Goal: Task Accomplishment & Management: Complete application form

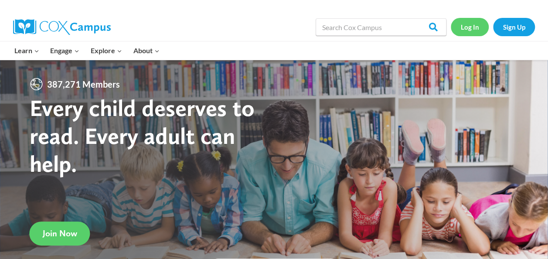
click at [478, 31] on link "Log In" at bounding box center [470, 27] width 38 height 18
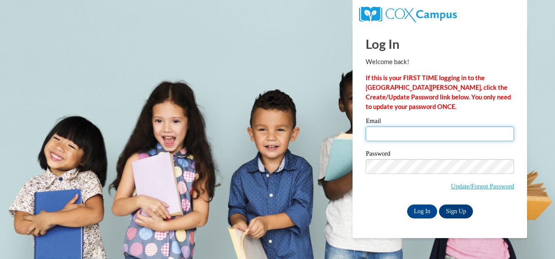
click at [414, 132] on input "Email" at bounding box center [439, 133] width 148 height 15
type input "[EMAIL_ADDRESS][DOMAIN_NAME]"
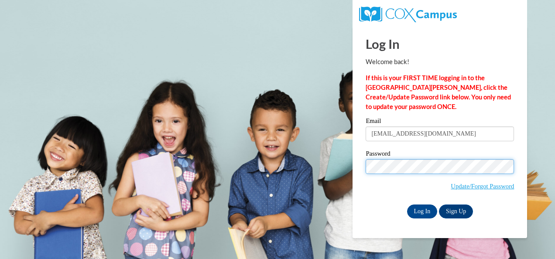
click at [407, 205] on input "Log In" at bounding box center [422, 212] width 31 height 14
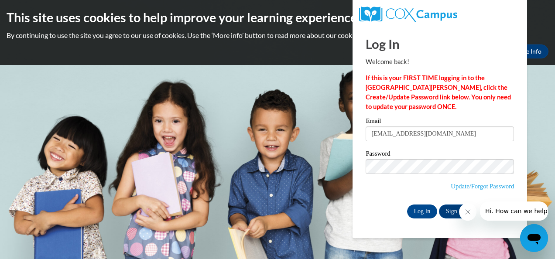
click at [467, 211] on icon "Close message from company" at bounding box center [467, 211] width 7 height 7
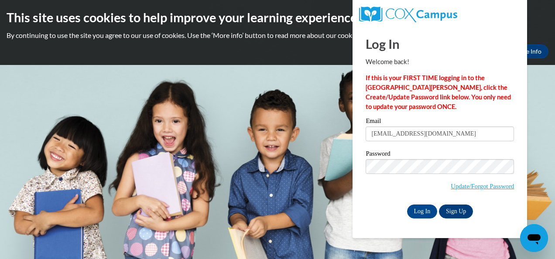
click at [374, 215] on div "Log In Sign Up" at bounding box center [439, 212] width 148 height 14
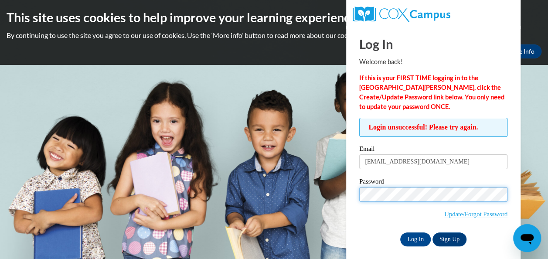
click at [400, 232] on input "Log In" at bounding box center [415, 239] width 31 height 14
click at [317, 195] on body "This site uses cookies to help improve your learning experience. By continuing …" at bounding box center [274, 129] width 548 height 259
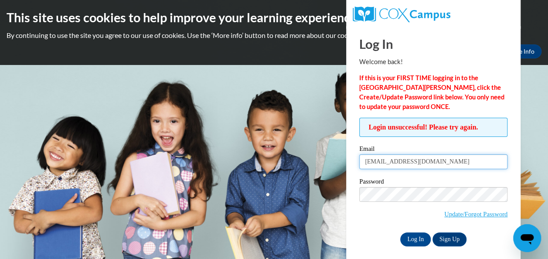
drag, startPoint x: 486, startPoint y: 162, endPoint x: 350, endPoint y: 163, distance: 136.1
click at [350, 163] on div "Log In Welcome back! If this is your FIRST TIME logging in to the [GEOGRAPHIC_D…" at bounding box center [434, 146] width 188 height 240
type input "[EMAIL_ADDRESS][DOMAIN_NAME]"
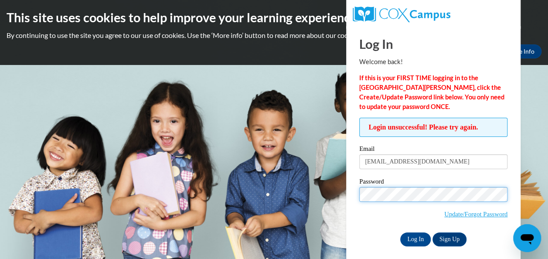
click at [400, 232] on input "Log In" at bounding box center [415, 239] width 31 height 14
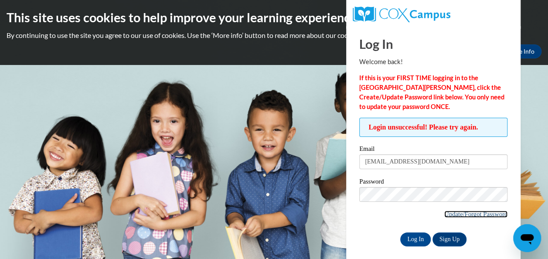
click at [472, 213] on link "Update/Forgot Password" at bounding box center [475, 214] width 63 height 7
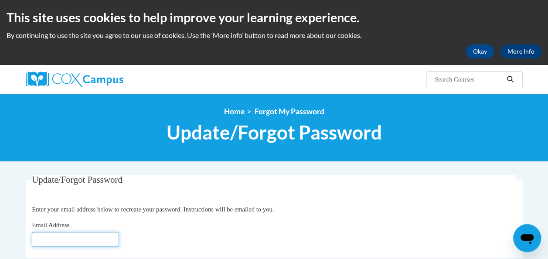
click at [109, 240] on input "Email Address" at bounding box center [75, 239] width 87 height 15
type input "[EMAIL_ADDRESS][DOMAIN_NAME]"
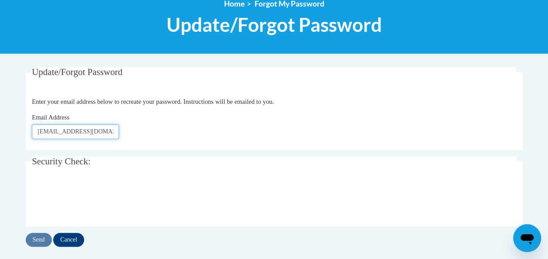
scroll to position [108, 0]
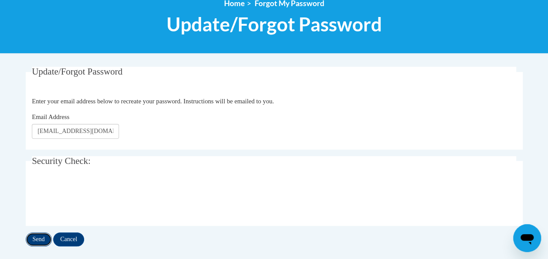
click at [28, 239] on input "Send" at bounding box center [39, 239] width 26 height 14
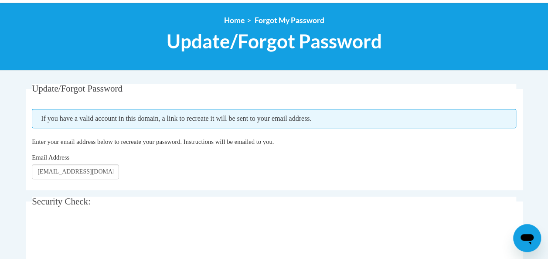
scroll to position [158, 0]
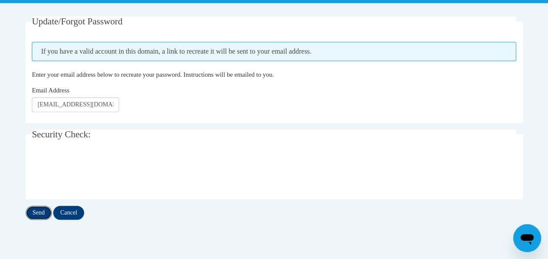
click at [44, 213] on input "Send" at bounding box center [39, 213] width 26 height 14
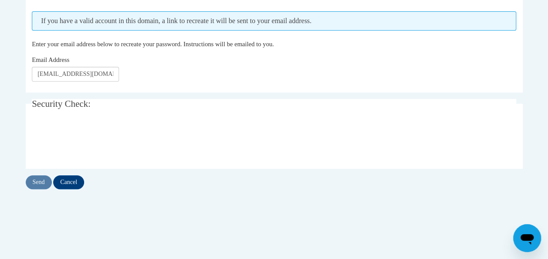
scroll to position [191, 0]
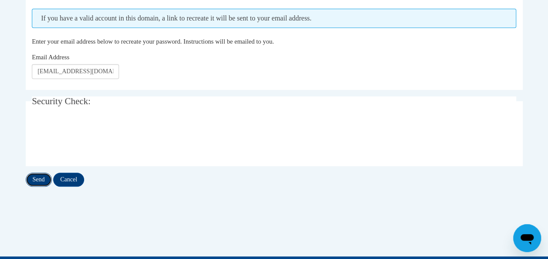
click at [38, 181] on input "Send" at bounding box center [39, 180] width 26 height 14
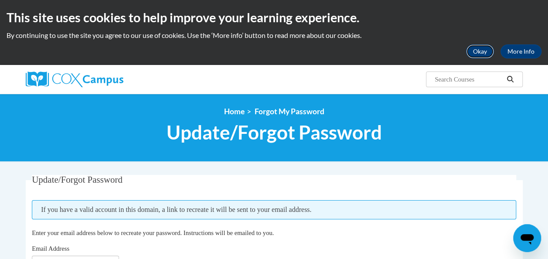
click at [478, 51] on button "Okay" at bounding box center [480, 51] width 28 height 14
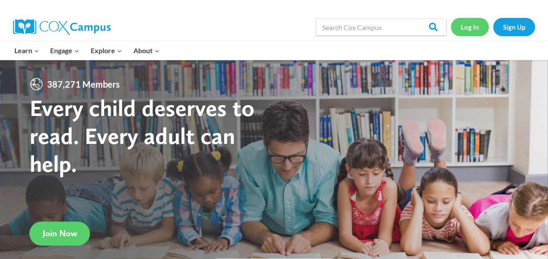
click at [462, 30] on link "Log In" at bounding box center [470, 27] width 38 height 18
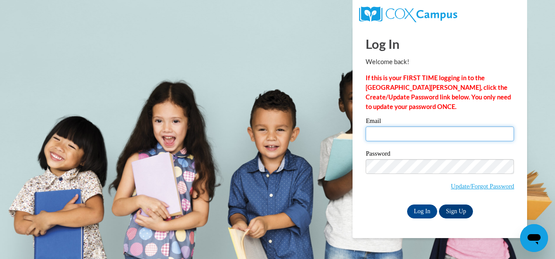
click at [452, 129] on input "Email" at bounding box center [439, 133] width 148 height 15
type input "kmcfarlane@atlantaspeechschool.org"
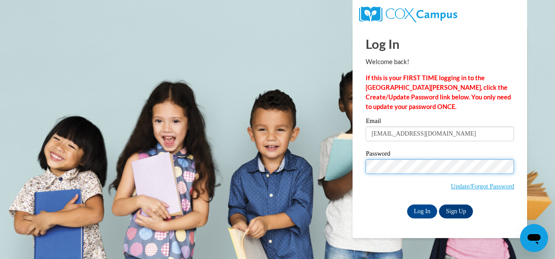
click at [407, 205] on input "Log In" at bounding box center [422, 212] width 31 height 14
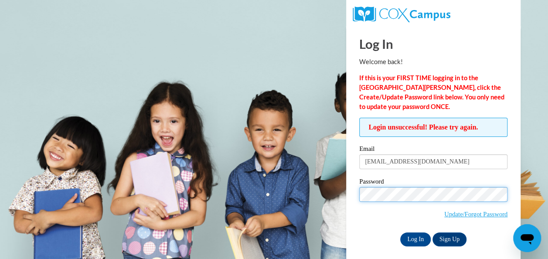
click at [400, 232] on input "Log In" at bounding box center [415, 239] width 31 height 14
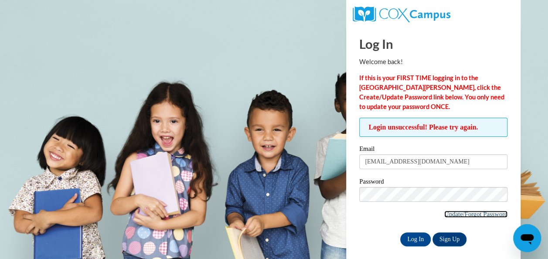
click at [472, 213] on link "Update/Forgot Password" at bounding box center [475, 214] width 63 height 7
click at [448, 242] on link "Sign Up" at bounding box center [450, 239] width 34 height 14
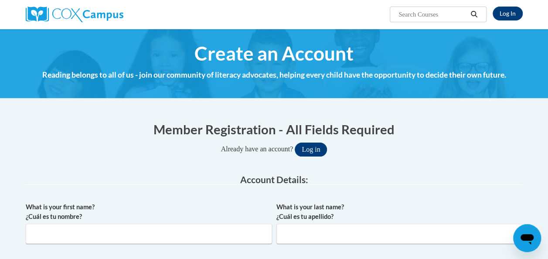
scroll to position [78, 0]
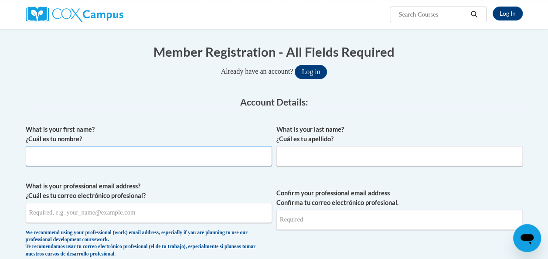
click at [221, 156] on input "What is your first name? ¿Cuál es tu nombre?" at bounding box center [149, 156] width 246 height 20
type input "Kamila"
type input "[PERSON_NAME]"
type input "[EMAIL_ADDRESS][DOMAIN_NAME]"
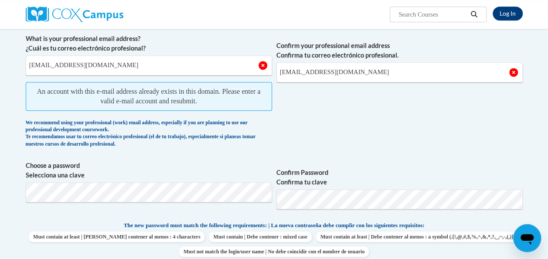
scroll to position [225, 0]
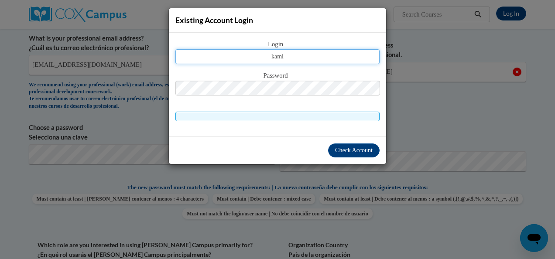
type input "kamila.mcfarlane@atlspeechschool.org"
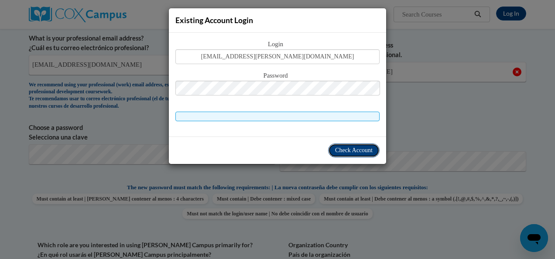
click at [345, 150] on span "Check Account" at bounding box center [354, 150] width 38 height 7
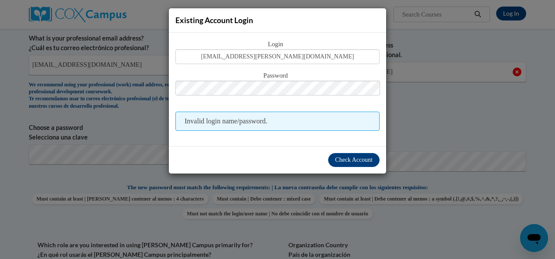
click at [340, 126] on span "Invalid login name/password." at bounding box center [277, 121] width 204 height 19
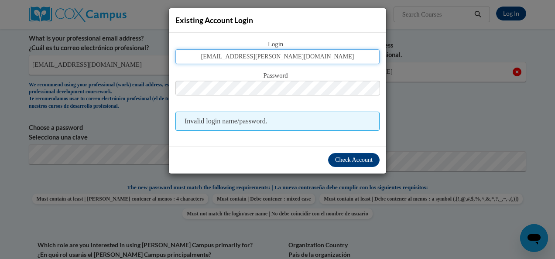
click at [339, 58] on input "kamila.mcfarlane@atlspeechschool.org" at bounding box center [277, 56] width 204 height 15
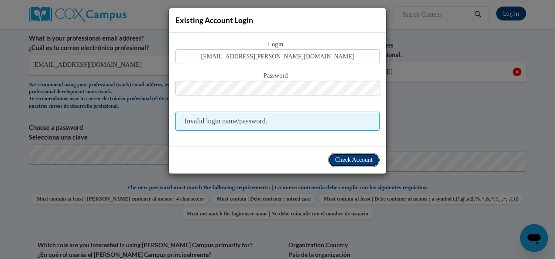
click at [356, 159] on span "Check Account" at bounding box center [354, 160] width 38 height 7
click at [355, 159] on span "Check Account" at bounding box center [354, 160] width 38 height 7
click at [433, 95] on div "Existing Account Login Login kamila.mcfarlane@atlspeechschool.org Password Inva…" at bounding box center [277, 129] width 555 height 259
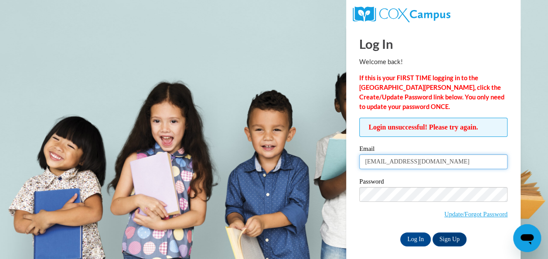
drag, startPoint x: 491, startPoint y: 160, endPoint x: 359, endPoint y: 162, distance: 131.7
click at [359, 162] on input "[EMAIL_ADDRESS][DOMAIN_NAME]" at bounding box center [433, 161] width 148 height 15
click at [378, 147] on label "Email" at bounding box center [433, 150] width 148 height 9
click at [378, 154] on input "[EMAIL_ADDRESS][DOMAIN_NAME]" at bounding box center [433, 161] width 148 height 15
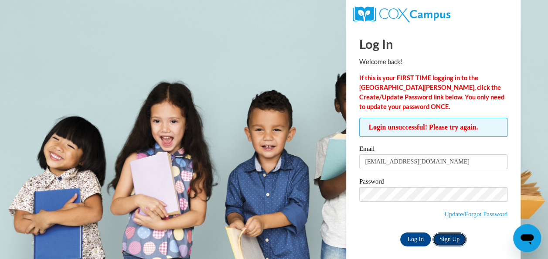
click at [454, 238] on link "Sign Up" at bounding box center [450, 239] width 34 height 14
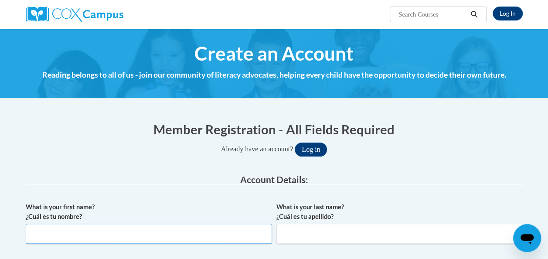
click at [157, 227] on input "What is your first name? ¿Cuál es tu nombre?" at bounding box center [149, 234] width 246 height 20
type input "Kamila"
type input "McFarlane"
type input "kmcfarlane@atlantaspeechschool.org"
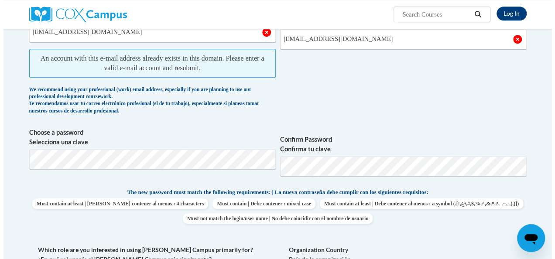
scroll to position [259, 0]
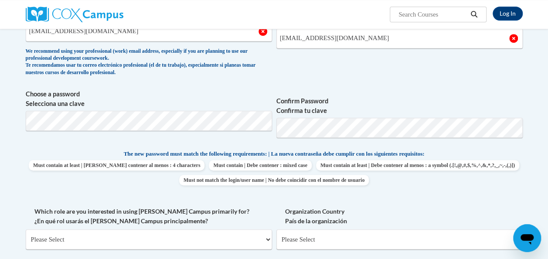
click at [341, 172] on span "Must contain at least | Debe contener al menos : 4 characters Must contain | De…" at bounding box center [274, 172] width 497 height 25
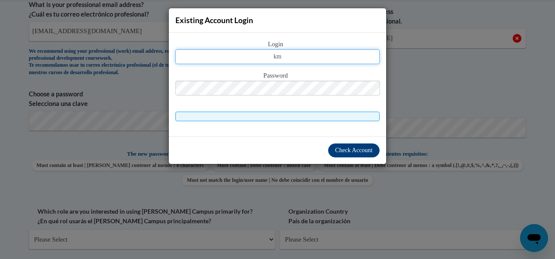
type input "kmcfarlane@atlantaspeechschool.org"
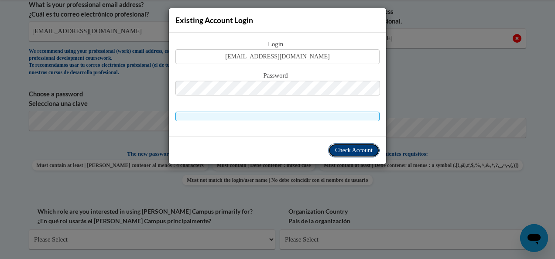
click at [350, 150] on span "Check Account" at bounding box center [354, 150] width 38 height 7
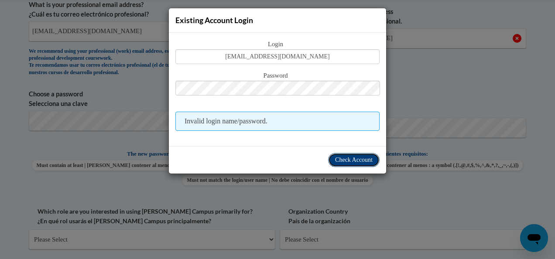
click at [344, 160] on span "Check Account" at bounding box center [354, 160] width 38 height 7
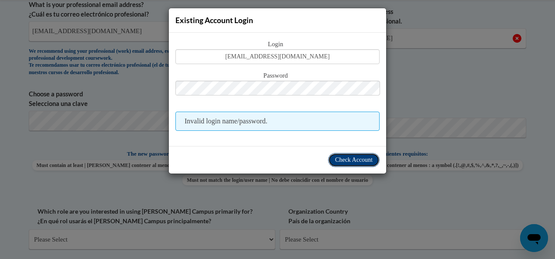
click at [350, 157] on span "Check Account" at bounding box center [354, 160] width 38 height 7
click at [351, 157] on span "Check Account" at bounding box center [354, 160] width 38 height 7
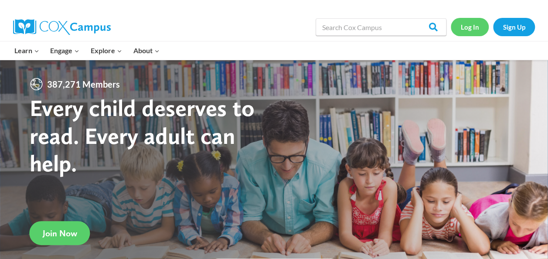
click at [468, 27] on link "Log In" at bounding box center [470, 27] width 38 height 18
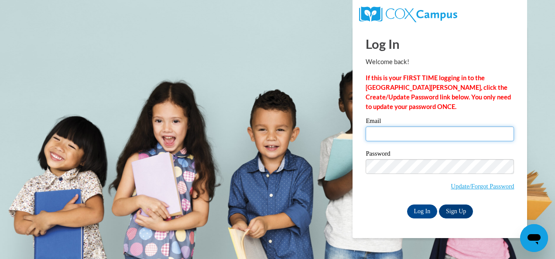
click at [411, 135] on input "Email" at bounding box center [439, 133] width 148 height 15
type input "kmcfarlane@atlantaspeechschool.org"
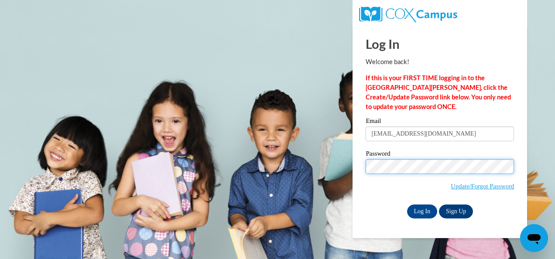
click at [407, 205] on input "Log In" at bounding box center [422, 212] width 31 height 14
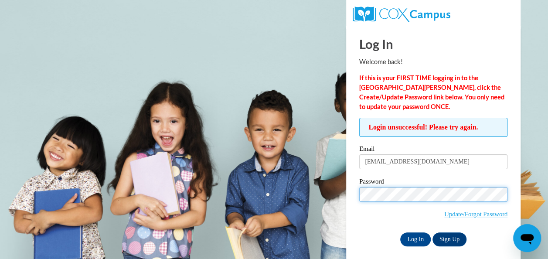
click at [400, 232] on input "Log In" at bounding box center [415, 239] width 31 height 14
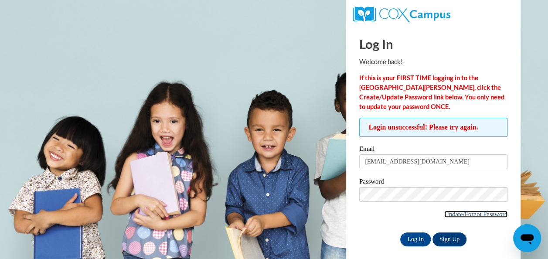
click at [461, 213] on link "Update/Forgot Password" at bounding box center [475, 214] width 63 height 7
click at [458, 236] on link "Sign Up" at bounding box center [450, 239] width 34 height 14
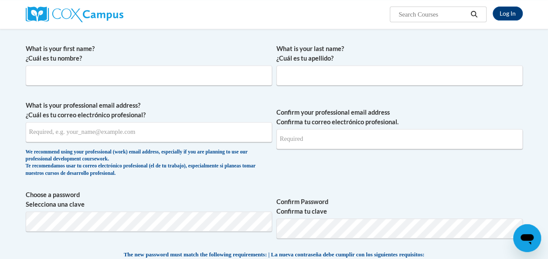
scroll to position [159, 0]
click at [195, 75] on input "What is your first name? ¿Cuál es tu nombre?" at bounding box center [149, 75] width 246 height 20
type input "Kamila"
type input "McFarlane"
type input "kmcfarlane@atlantaspeechschool.org"
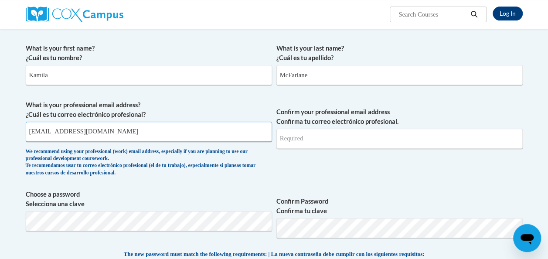
type input "kmcfarlane@atlantaspeechschool.org"
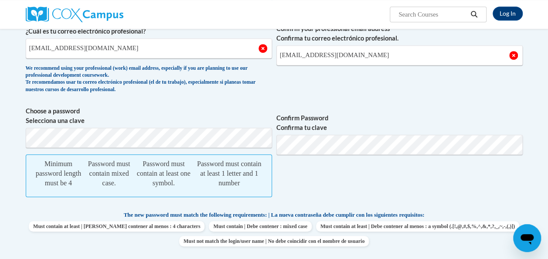
scroll to position [242, 0]
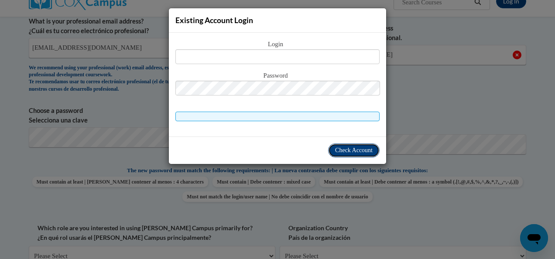
click at [365, 147] on span "Check Account" at bounding box center [354, 150] width 38 height 7
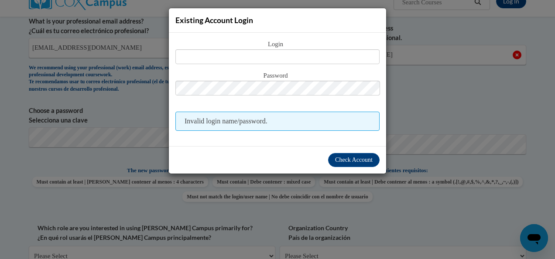
click at [119, 54] on div "Existing Account Login Login Password Invalid login name/password. Check Account" at bounding box center [277, 129] width 555 height 259
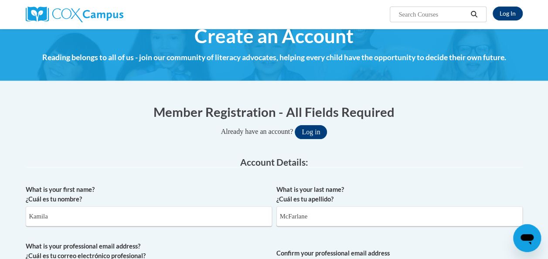
scroll to position [0, 0]
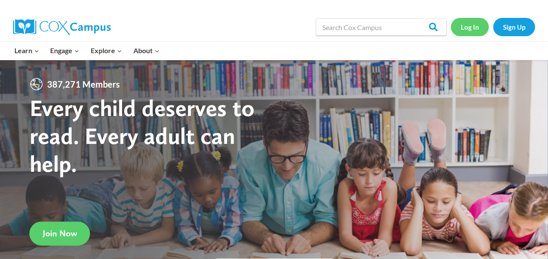
click at [464, 34] on link "Log In" at bounding box center [470, 27] width 38 height 18
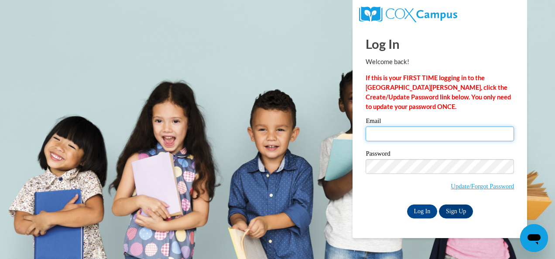
click at [474, 137] on input "Email" at bounding box center [439, 133] width 148 height 15
type input "[EMAIL_ADDRESS][DOMAIN_NAME]"
click at [407, 205] on input "Log In" at bounding box center [422, 212] width 31 height 14
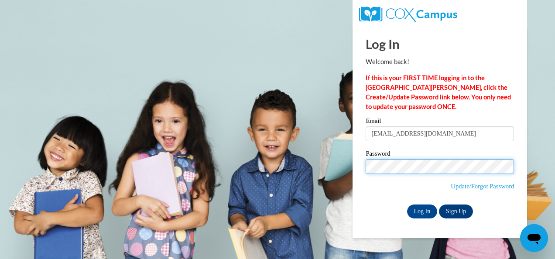
click at [407, 205] on input "Log In" at bounding box center [422, 212] width 31 height 14
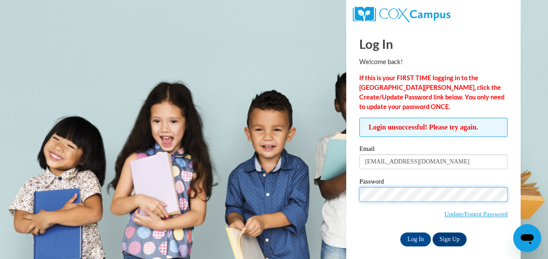
click at [400, 232] on input "Log In" at bounding box center [415, 239] width 31 height 14
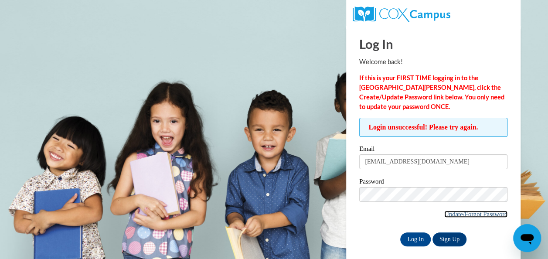
click at [454, 214] on link "Update/Forgot Password" at bounding box center [475, 214] width 63 height 7
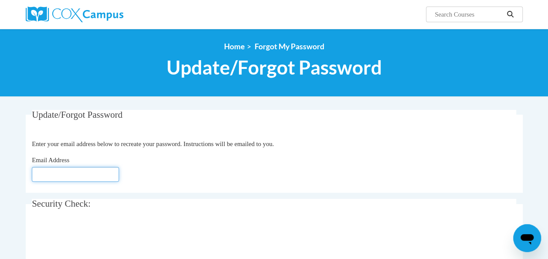
click at [98, 173] on input "Email Address" at bounding box center [75, 174] width 87 height 15
type input "[EMAIL_ADDRESS][DOMAIN_NAME]"
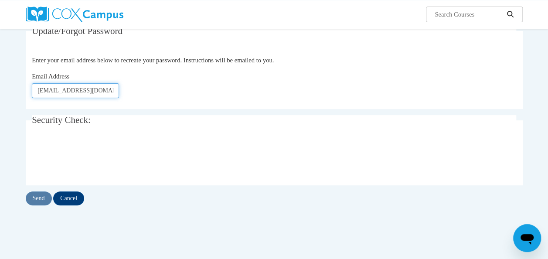
scroll to position [85, 0]
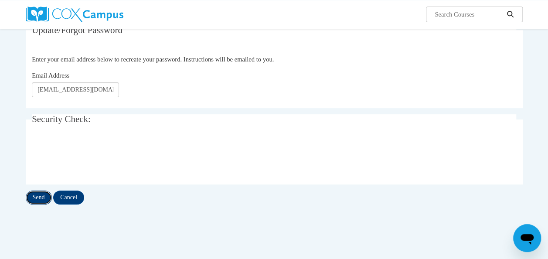
click at [41, 196] on input "Send" at bounding box center [39, 198] width 26 height 14
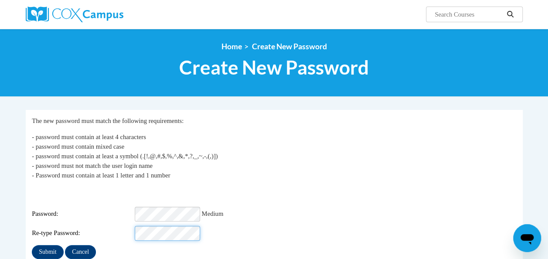
click at [32, 245] on input "Submit" at bounding box center [47, 252] width 31 height 14
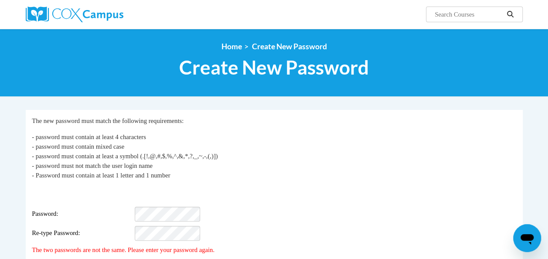
click at [332, 138] on p "- password must contain at least 4 characters - password must contain mixed cas…" at bounding box center [274, 156] width 485 height 48
click at [273, 226] on div "Re-type Password:" at bounding box center [274, 233] width 485 height 15
click at [372, 207] on div "Password: Medium" at bounding box center [274, 214] width 485 height 15
click at [106, 207] on div "Password: Medium" at bounding box center [274, 214] width 485 height 15
click at [247, 217] on div "Login: kmcfarlane@atlantaspeechschool.org Password: Medium Re-type Password:" at bounding box center [274, 214] width 485 height 55
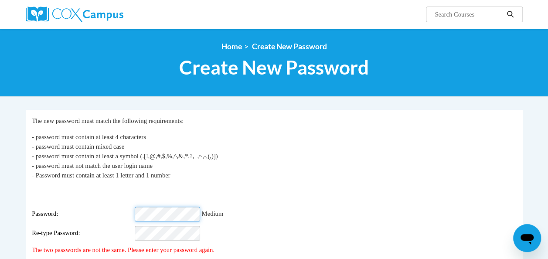
click at [101, 200] on div "Login: kmcfarlane@atlantaspeechschool.org Password: Medium Re-type Password:" at bounding box center [274, 214] width 485 height 55
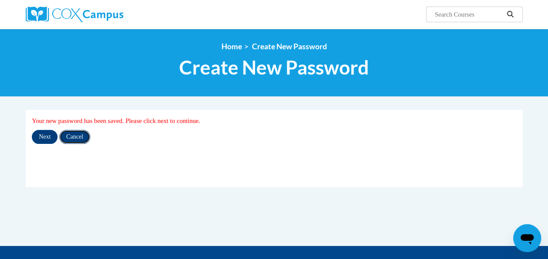
click at [79, 136] on input "Cancel" at bounding box center [74, 137] width 31 height 14
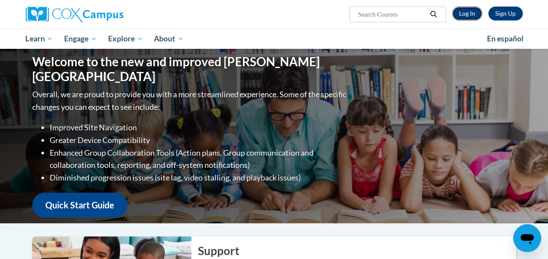
click at [464, 14] on link "Log In" at bounding box center [467, 14] width 30 height 14
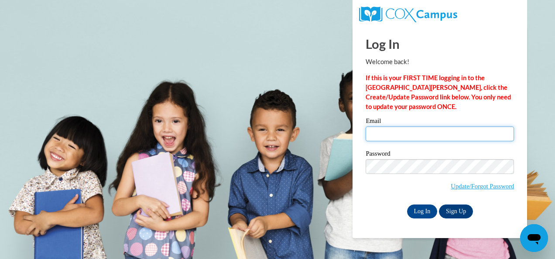
click at [410, 133] on input "Email" at bounding box center [439, 133] width 148 height 15
type input "kmcfarlane@atlantaspeechschool.org"
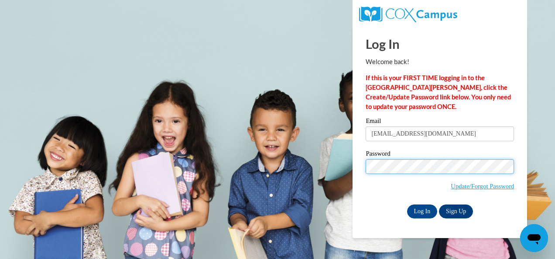
click at [407, 205] on input "Log In" at bounding box center [422, 212] width 31 height 14
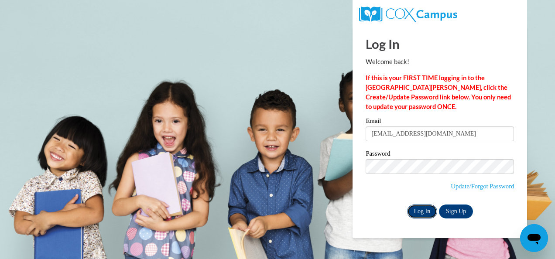
click at [427, 210] on input "Log In" at bounding box center [422, 212] width 31 height 14
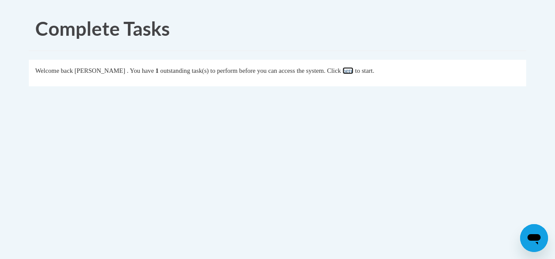
click at [353, 70] on link "here" at bounding box center [347, 70] width 11 height 7
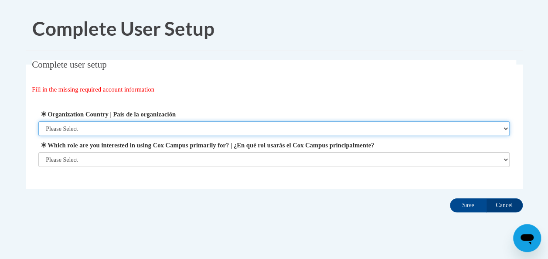
click at [339, 123] on select "Please Select [GEOGRAPHIC_DATA] | [GEOGRAPHIC_DATA] Outside of [GEOGRAPHIC_DATA…" at bounding box center [273, 128] width 471 height 15
select select "ad49bcad-a171-4b2e-b99c-48b446064914"
click at [38, 121] on select "Please Select [GEOGRAPHIC_DATA] | [GEOGRAPHIC_DATA] Outside of [GEOGRAPHIC_DATA…" at bounding box center [273, 128] width 471 height 15
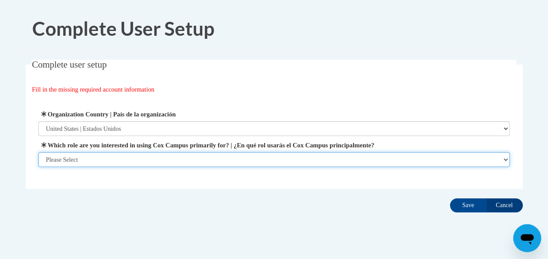
click at [187, 160] on select "Please Select College/University | Colegio/Universidad Community/Nonprofit Part…" at bounding box center [273, 159] width 471 height 15
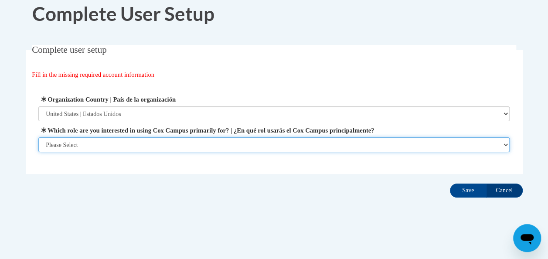
click at [186, 143] on select "Please Select College/University | Colegio/Universidad Community/Nonprofit Part…" at bounding box center [273, 144] width 471 height 15
select select "fbf2d438-af2f-41f8-98f1-81c410e29de3"
click at [38, 152] on select "Please Select College/University | Colegio/Universidad Community/Nonprofit Part…" at bounding box center [273, 144] width 471 height 15
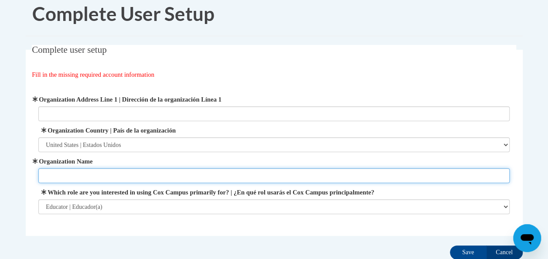
click at [101, 174] on input "Organization Name" at bounding box center [273, 175] width 471 height 15
type input "[GEOGRAPHIC_DATA]"
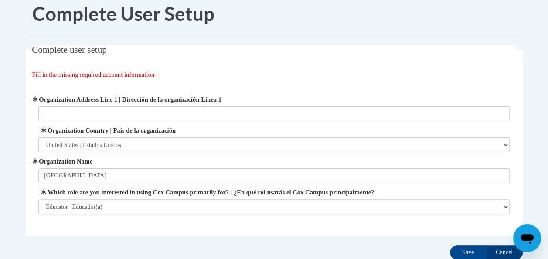
click at [114, 239] on div "Complete user setup Fill in the missing required account information User Profi…" at bounding box center [274, 154] width 510 height 218
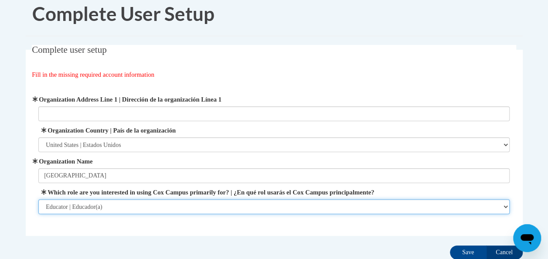
click at [179, 207] on select "Please Select College/University | Colegio/Universidad Community/Nonprofit Part…" at bounding box center [273, 206] width 471 height 15
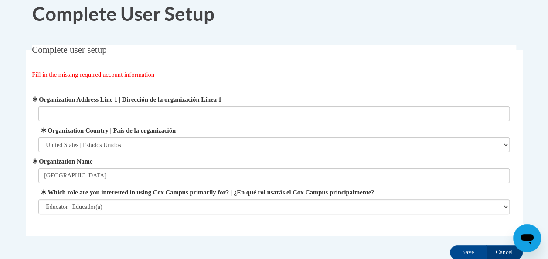
click at [182, 229] on fieldset "Complete user setup Fill in the missing required account information User Profi…" at bounding box center [274, 140] width 497 height 191
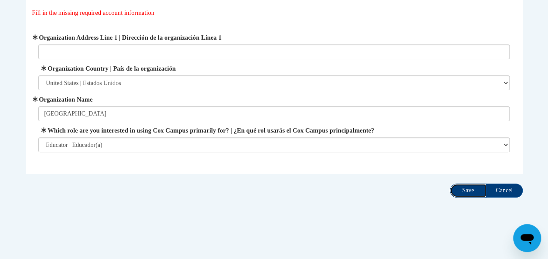
click at [471, 190] on input "Save" at bounding box center [468, 191] width 37 height 14
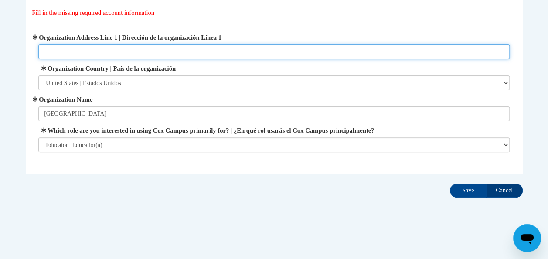
click at [227, 51] on input "Organization Address Line 1 | Dirección de la organización Línea 1" at bounding box center [273, 51] width 471 height 15
click at [259, 51] on input "Organization Address Line 1 | Dirección de la organización Línea 1" at bounding box center [273, 51] width 471 height 15
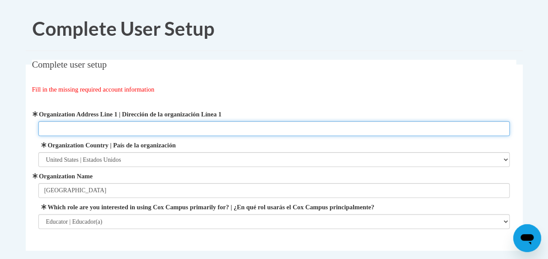
click at [301, 124] on input "Organization Address Line 1 | Dirección de la organización Línea 1" at bounding box center [273, 128] width 471 height 15
click at [213, 130] on input "Organization Address Line 1 | Dirección de la organización Línea 1" at bounding box center [273, 128] width 471 height 15
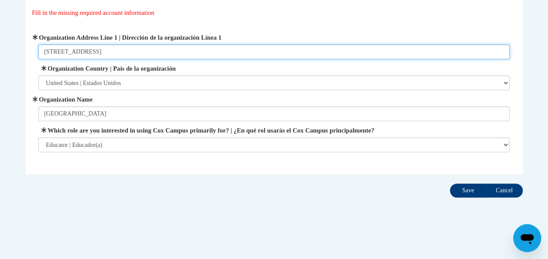
type input "3160 Northside Pkwy NW, Atlanta GA 30327"
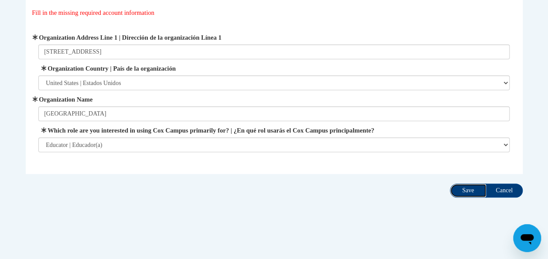
click at [464, 194] on input "Save" at bounding box center [468, 191] width 37 height 14
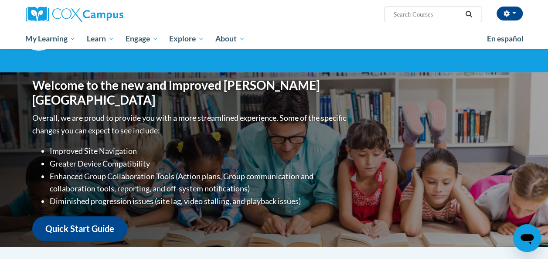
scroll to position [61, 0]
